Goal: Information Seeking & Learning: Learn about a topic

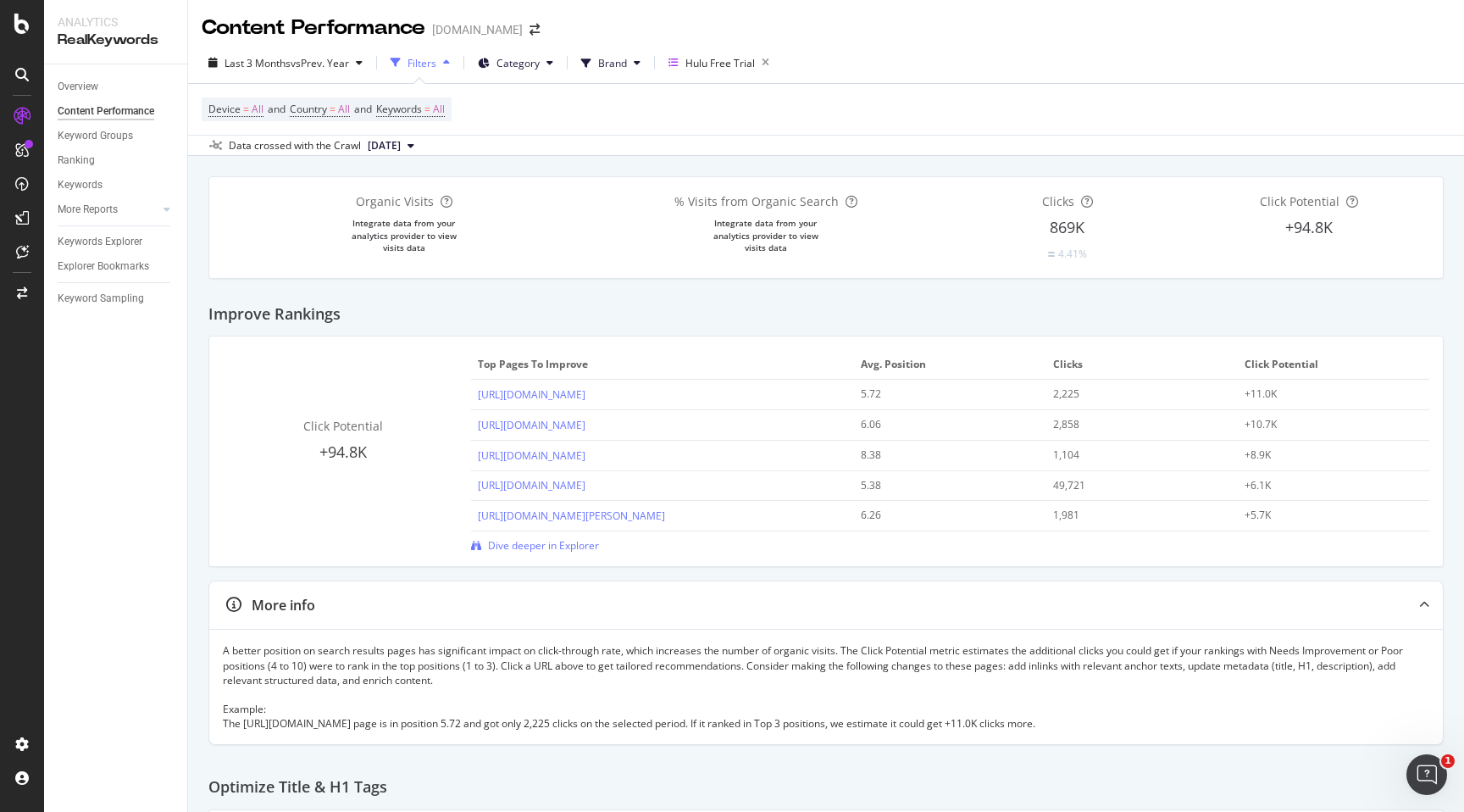
click at [143, 116] on div "Content Performance" at bounding box center [105, 111] width 97 height 18
click at [125, 87] on link "Overview" at bounding box center [116, 87] width 117 height 18
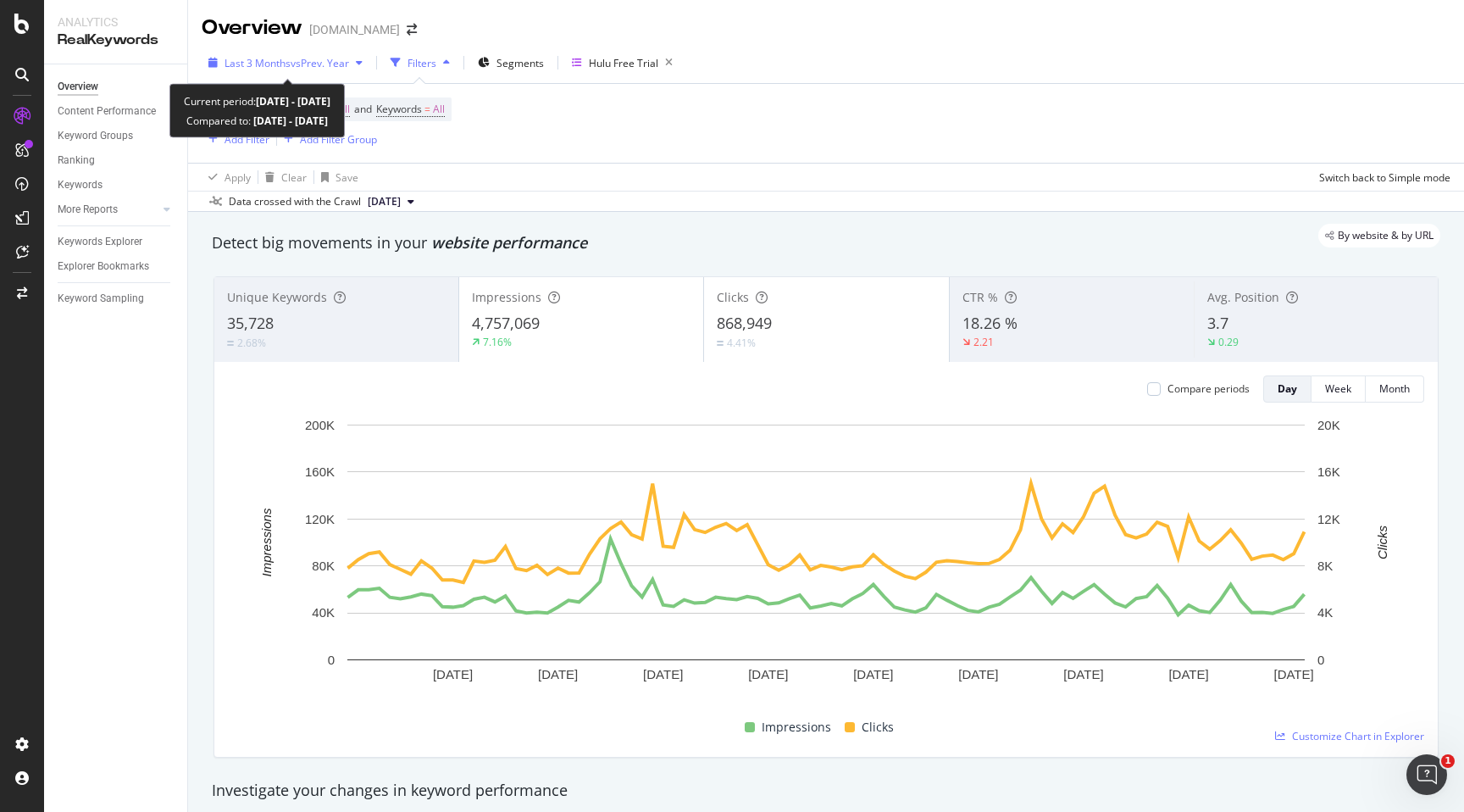
click at [362, 63] on icon "button" at bounding box center [359, 63] width 7 height 10
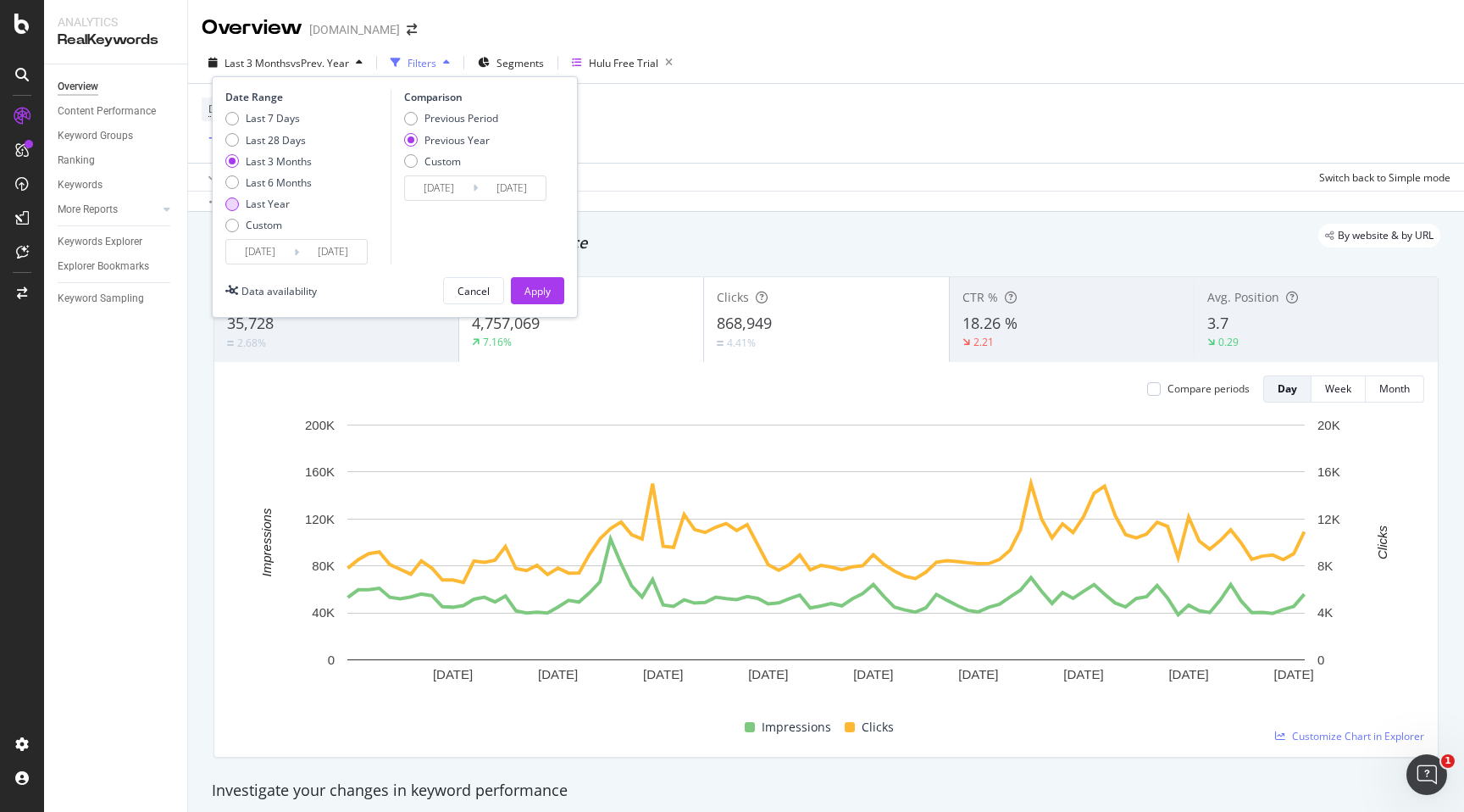
click at [298, 201] on div "Last Year" at bounding box center [268, 203] width 87 height 15
type input "[DATE]"
click at [535, 293] on div "Apply" at bounding box center [537, 290] width 27 height 15
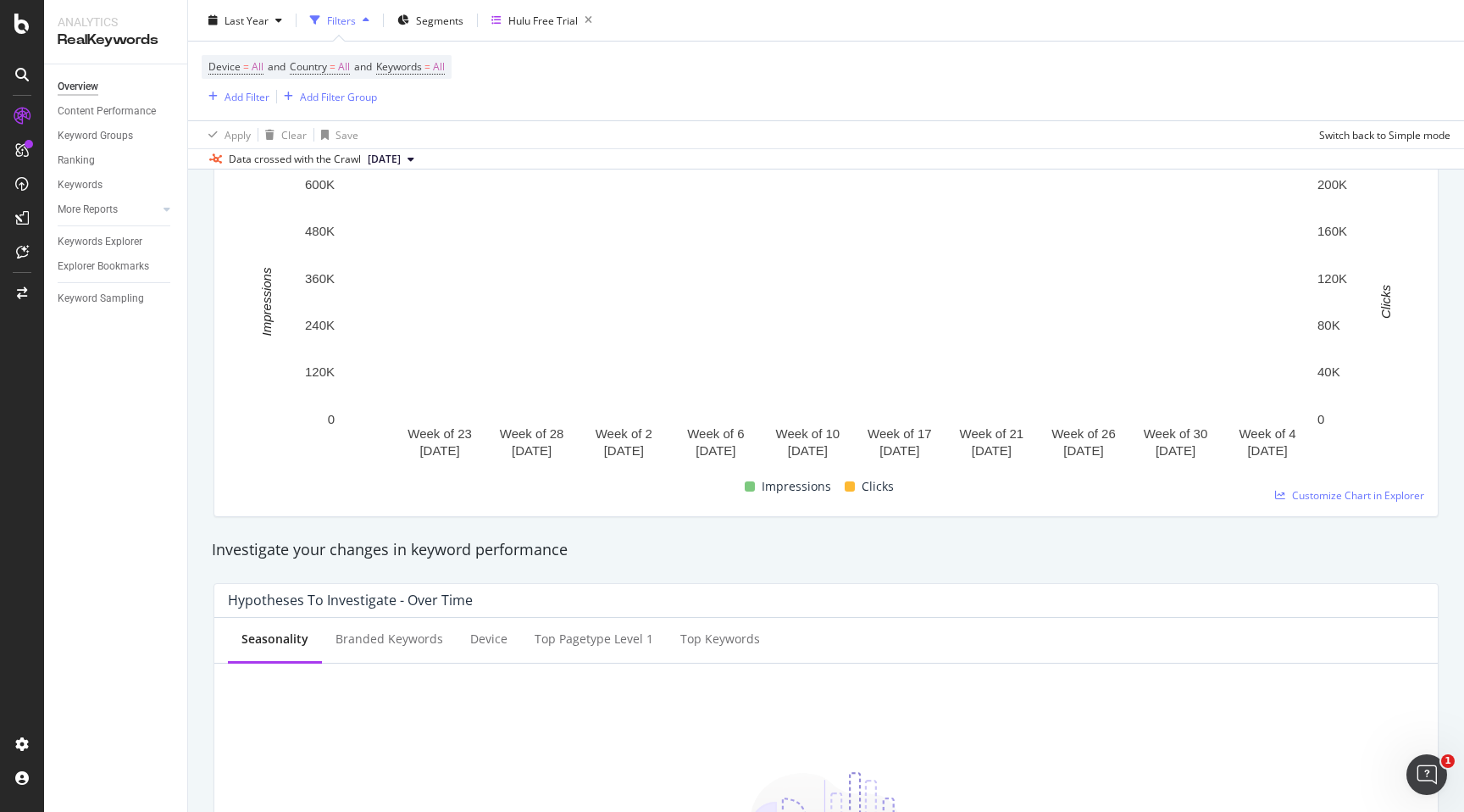
scroll to position [200, 0]
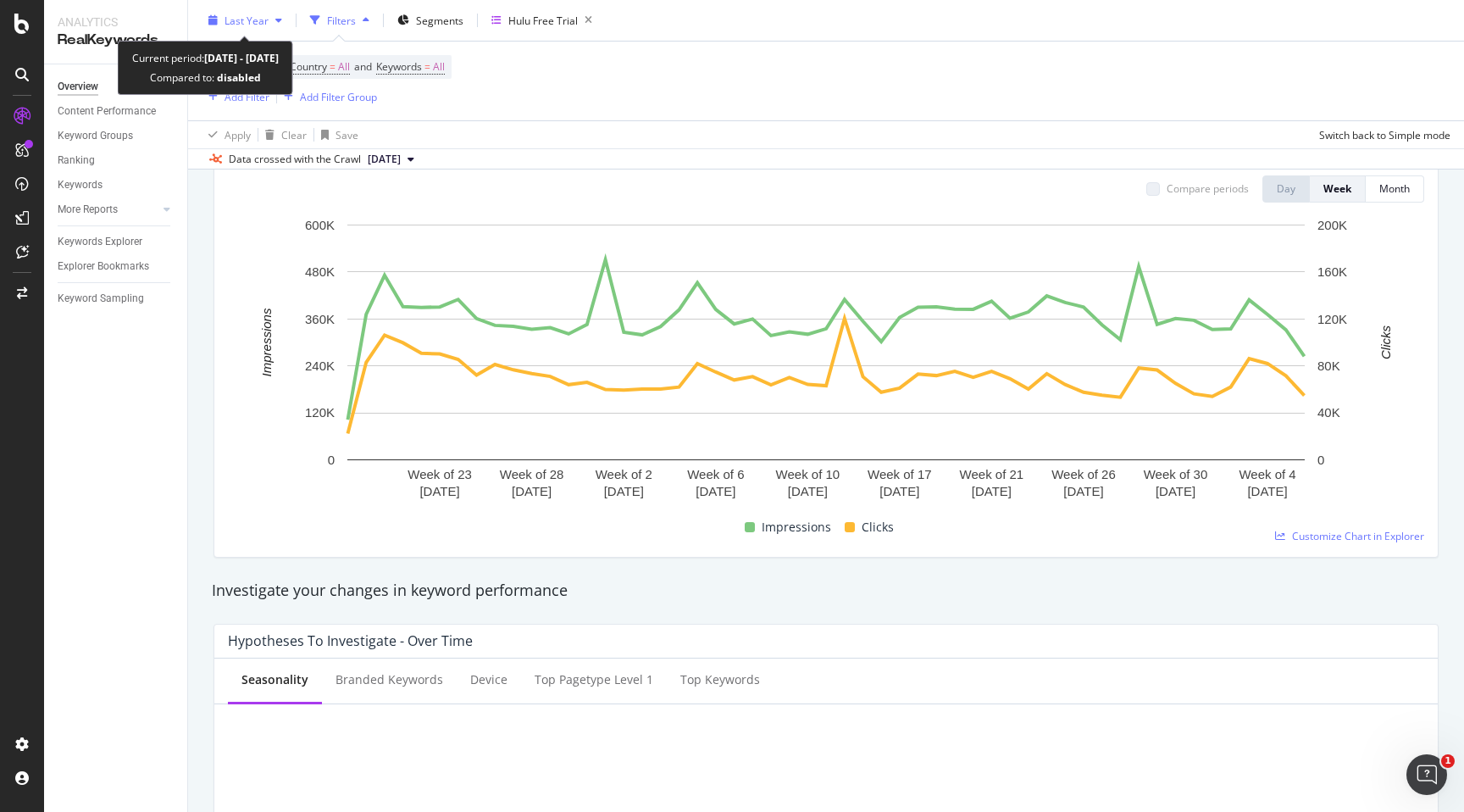
click at [283, 26] on div "Last Year" at bounding box center [245, 21] width 87 height 26
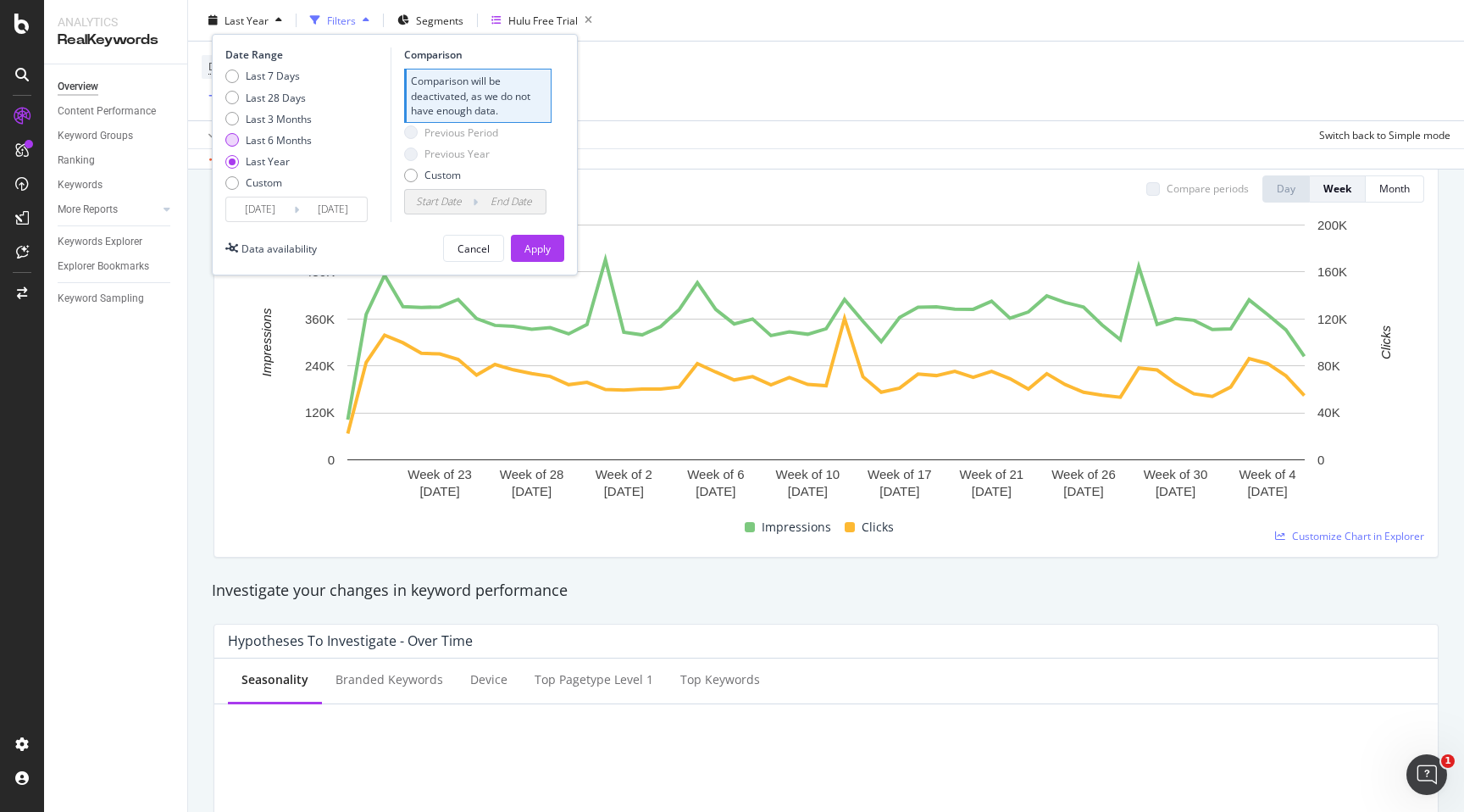
click at [296, 143] on div "Last 6 Months" at bounding box center [278, 140] width 66 height 15
type input "[DATE]"
click at [481, 97] on div "Previous Year" at bounding box center [457, 97] width 65 height 15
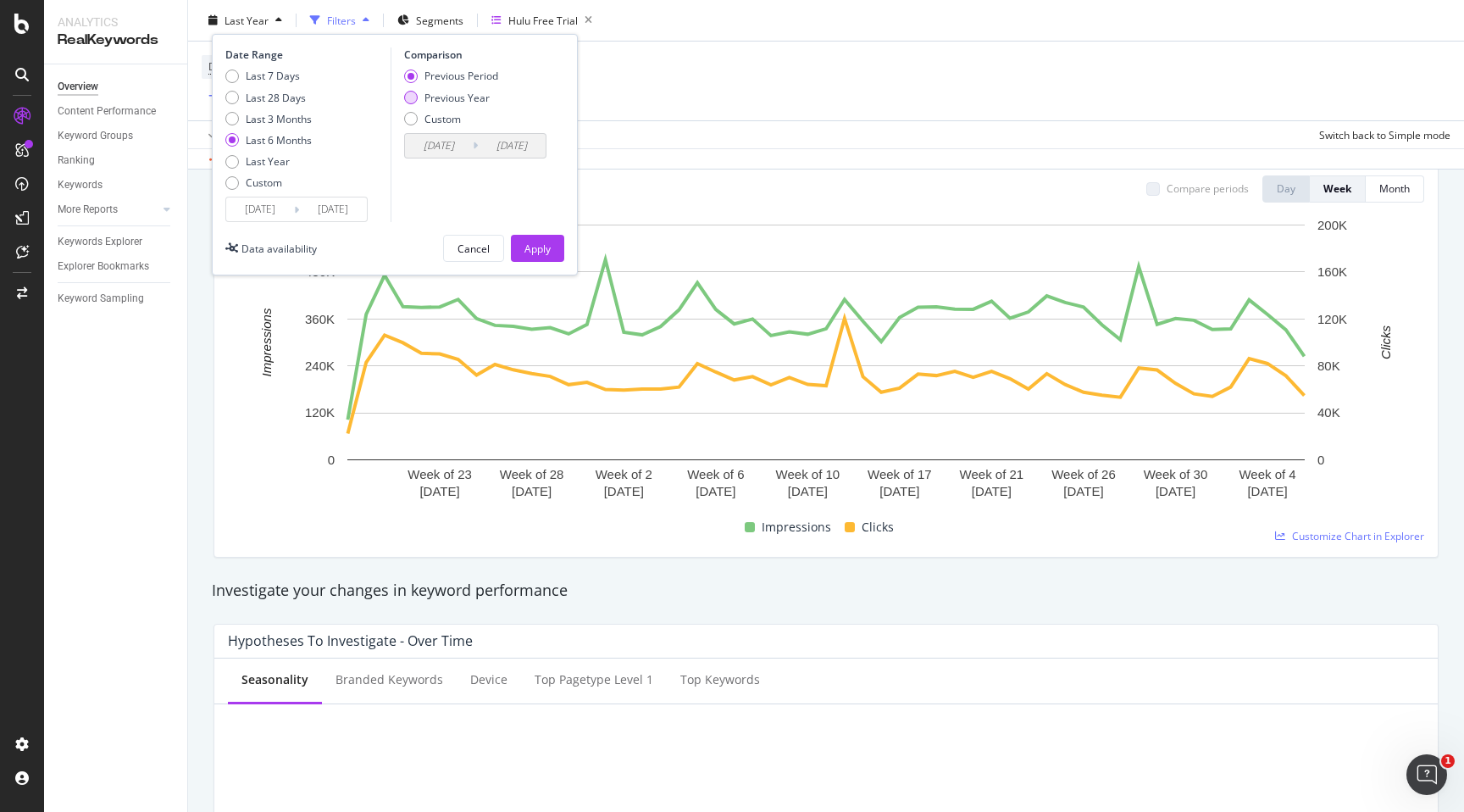
type input "[DATE]"
click at [544, 248] on div "Apply" at bounding box center [537, 248] width 27 height 15
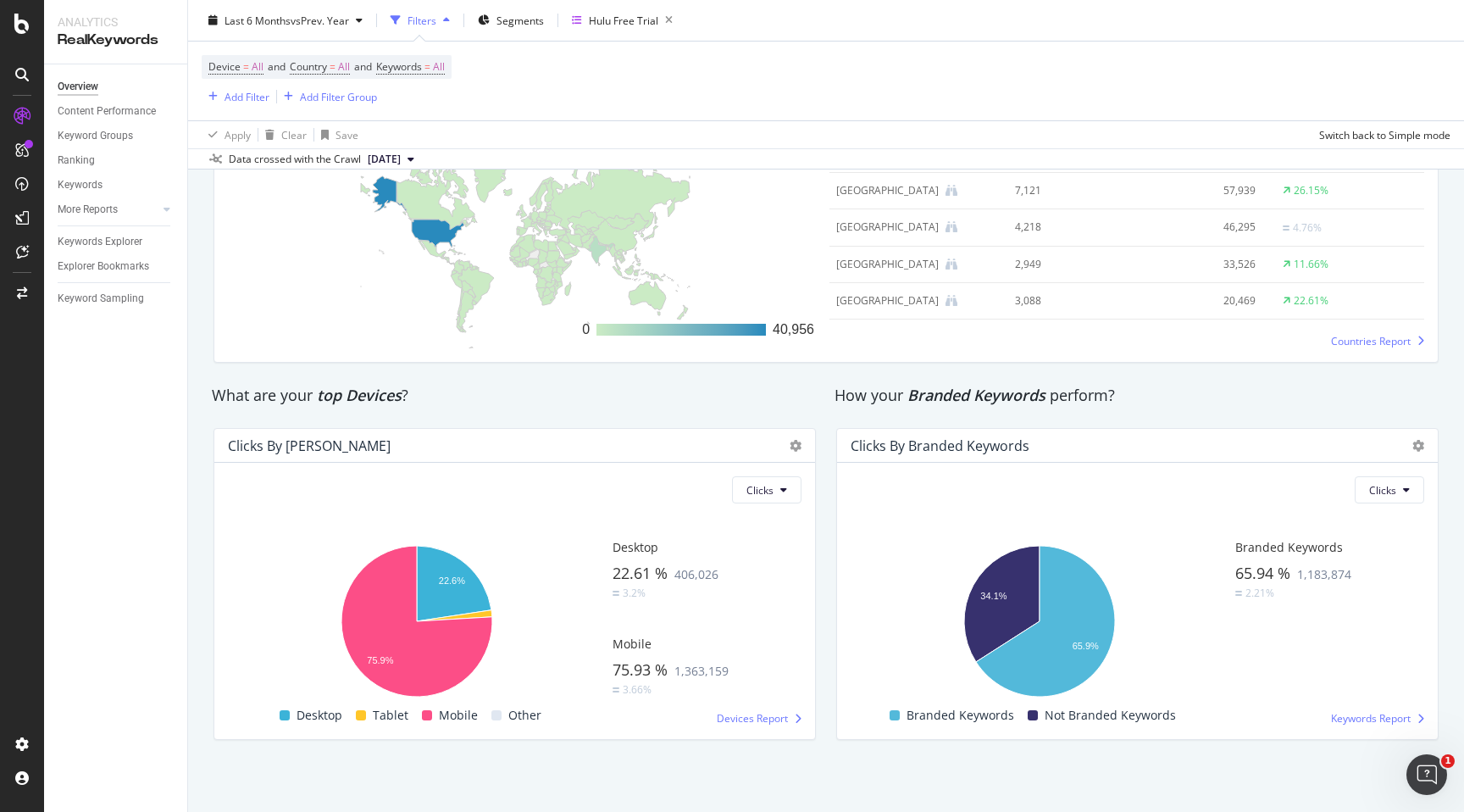
scroll to position [2620, 0]
click at [166, 211] on icon at bounding box center [167, 209] width 7 height 10
click at [107, 278] on link "Content" at bounding box center [120, 283] width 111 height 18
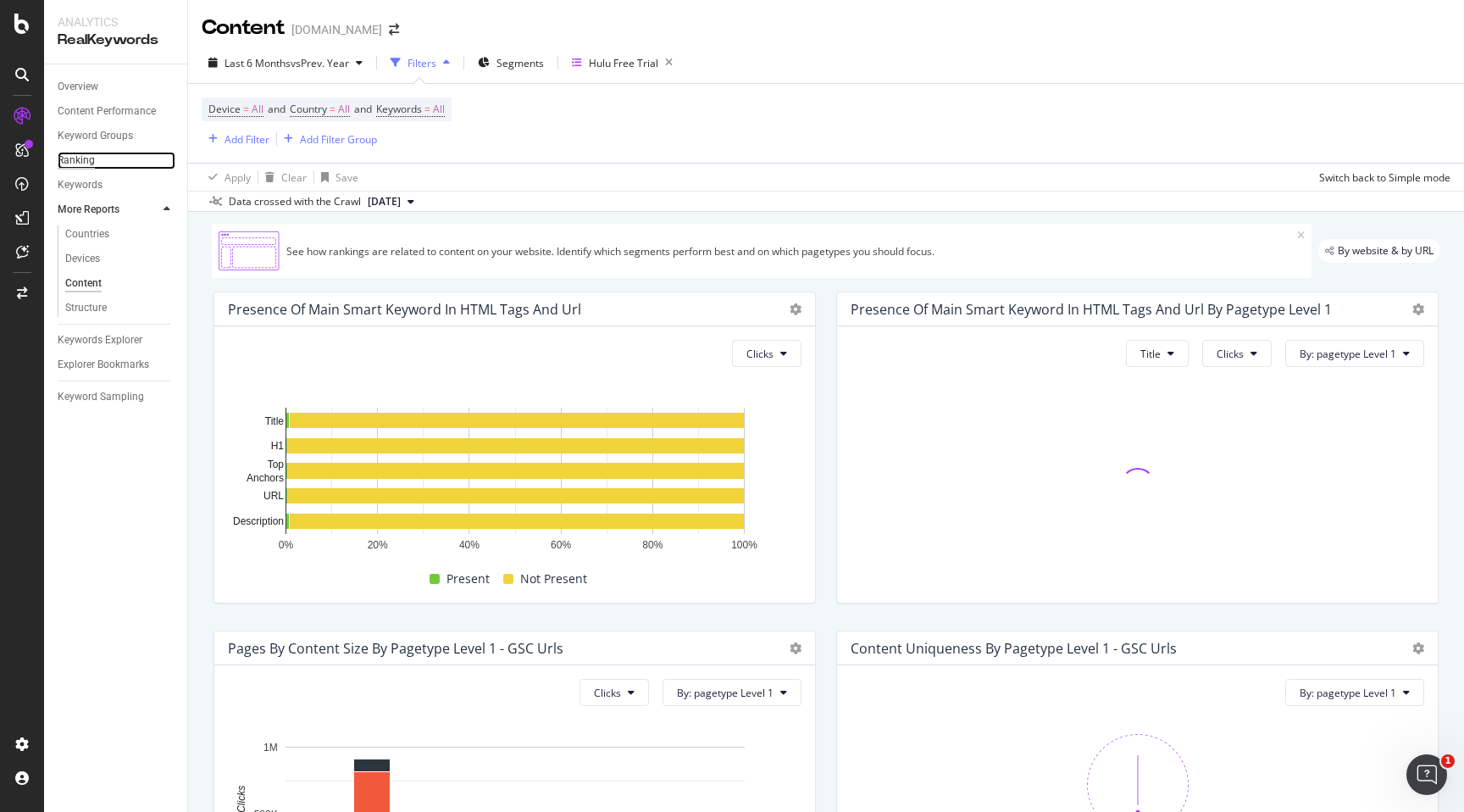
click at [89, 161] on div "Ranking" at bounding box center [76, 160] width 38 height 18
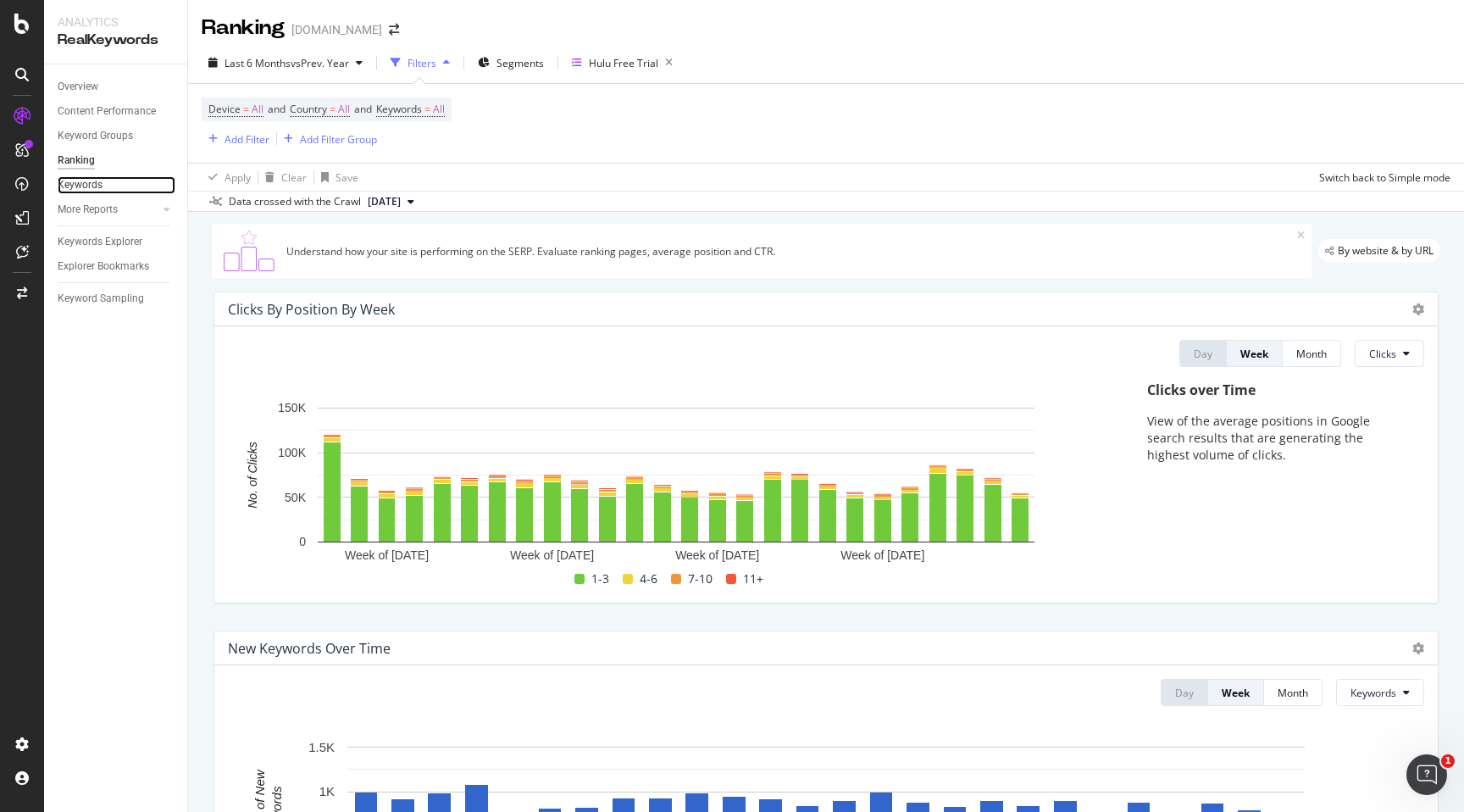
click at [105, 179] on link "Keywords" at bounding box center [116, 185] width 117 height 18
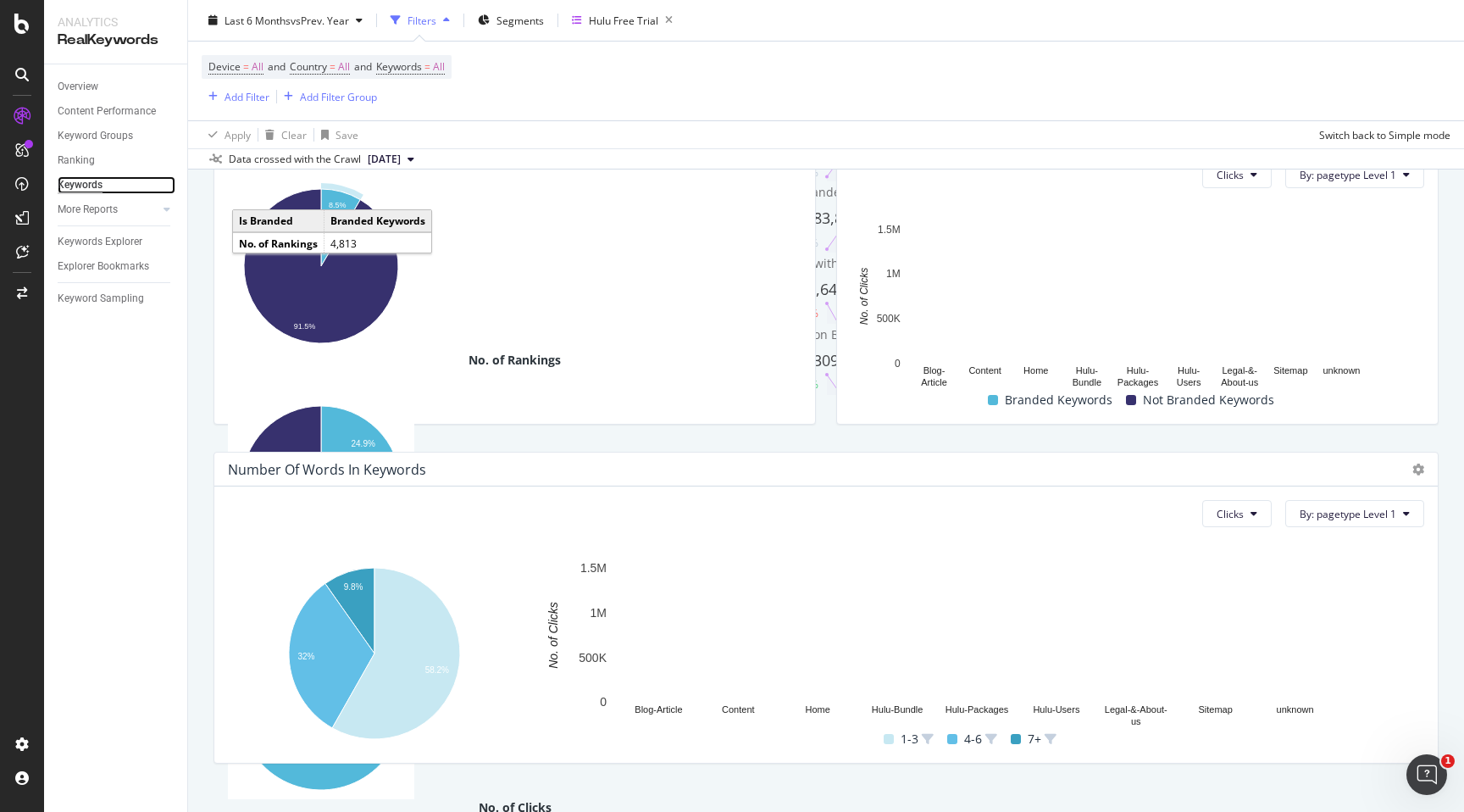
scroll to position [373, 0]
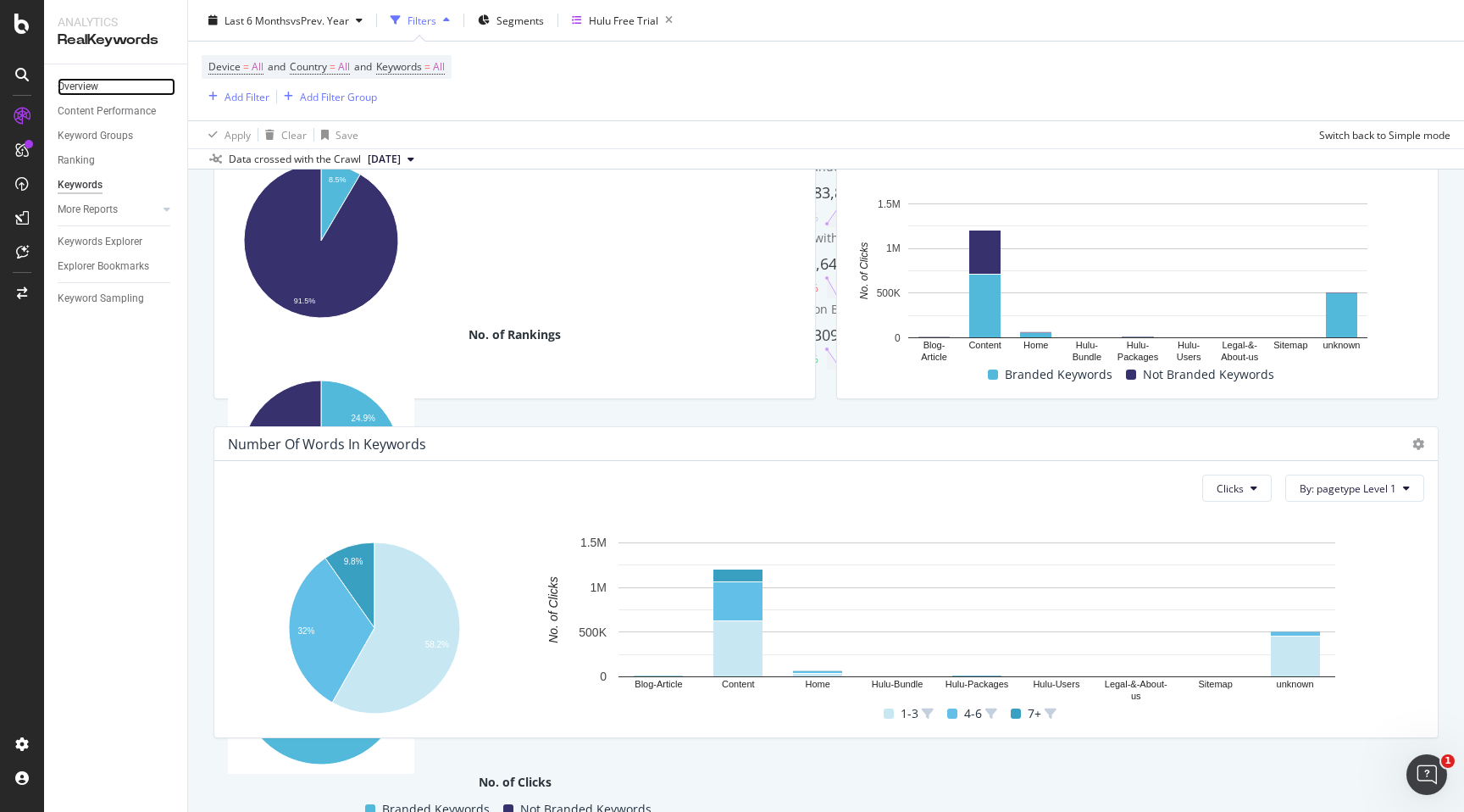
click at [134, 91] on link "Overview" at bounding box center [116, 87] width 117 height 18
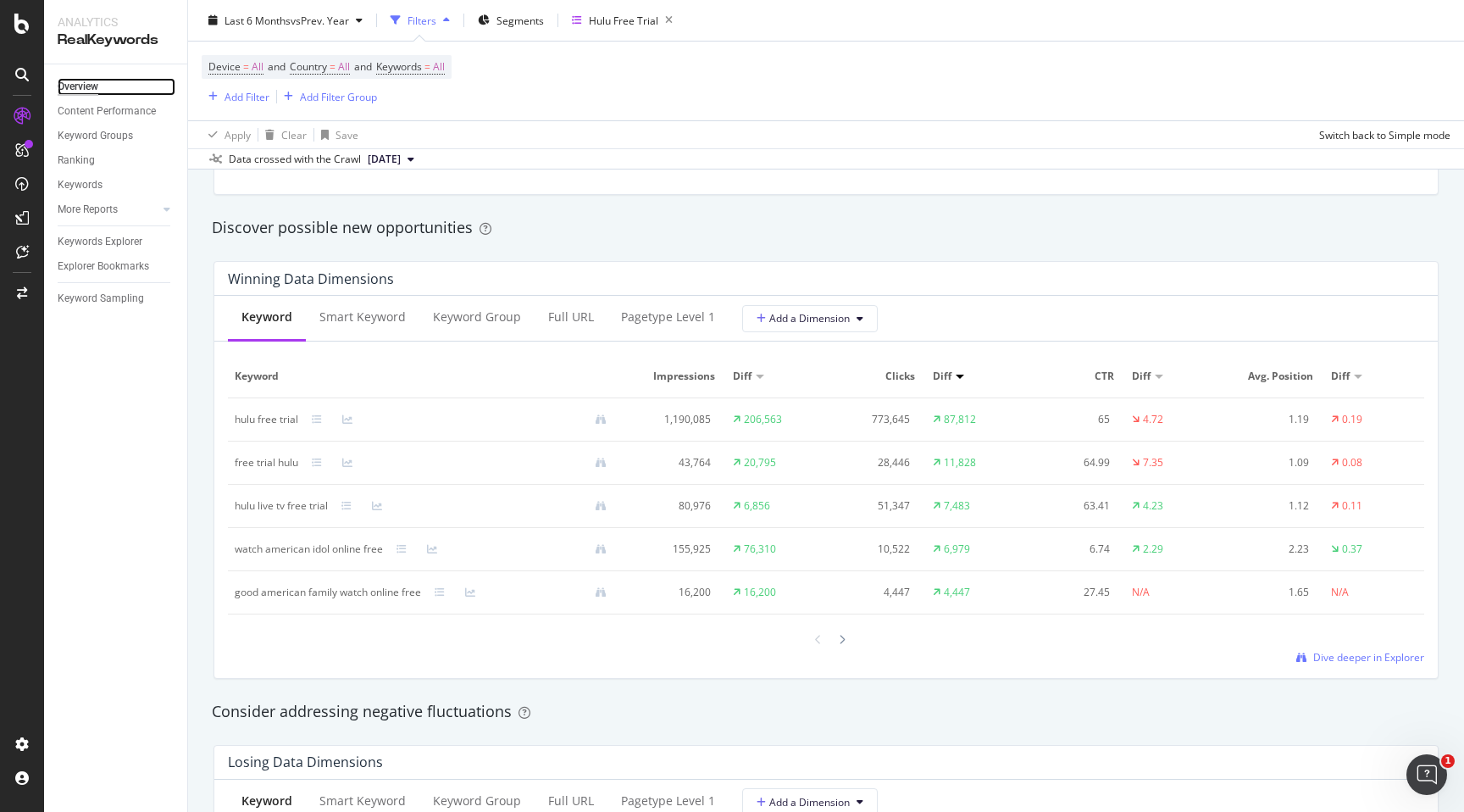
scroll to position [1443, 0]
click at [565, 325] on div "Full URL" at bounding box center [571, 315] width 73 height 46
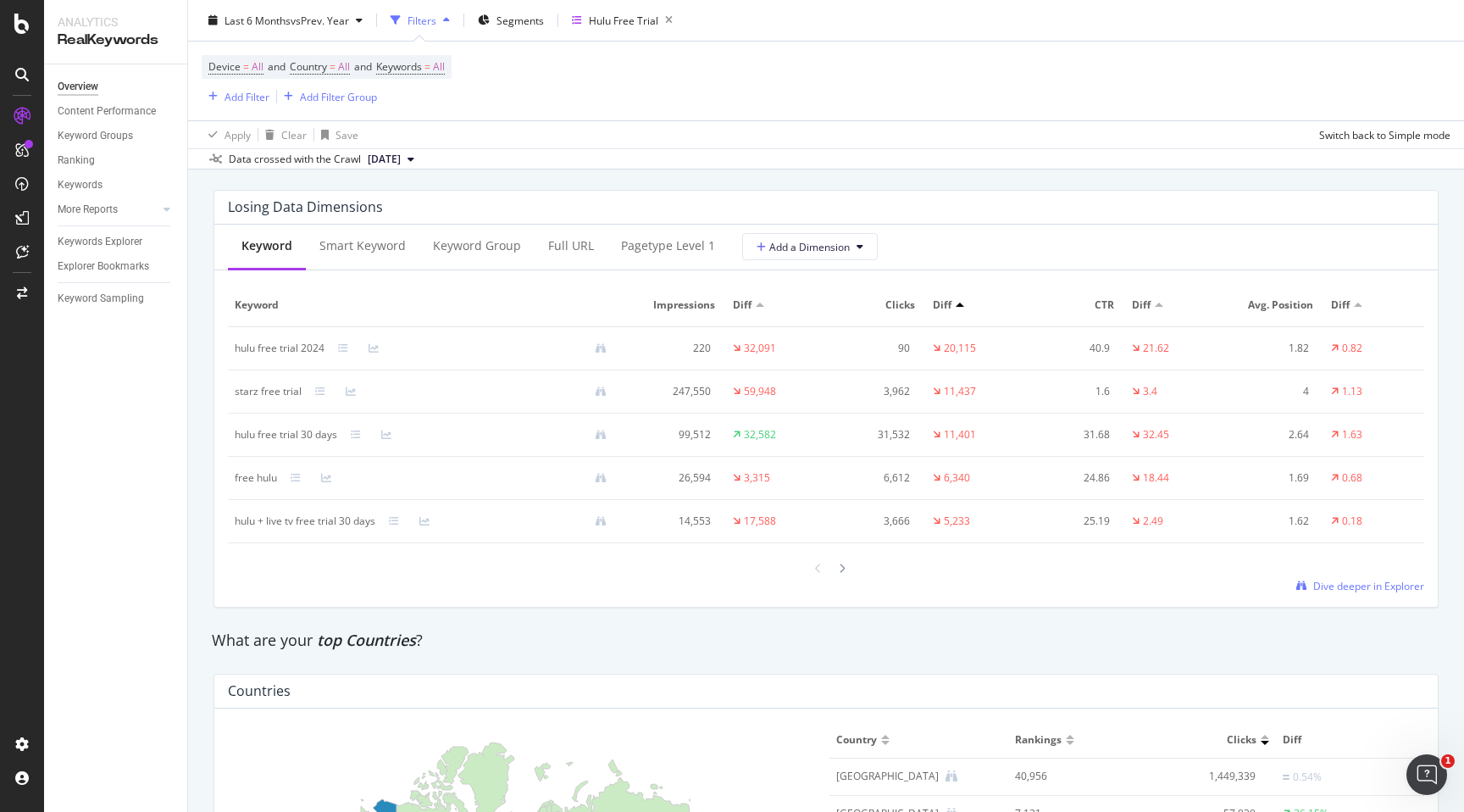
scroll to position [1998, 0]
click at [559, 255] on div "Full URL" at bounding box center [571, 247] width 45 height 17
